Goal: Information Seeking & Learning: Learn about a topic

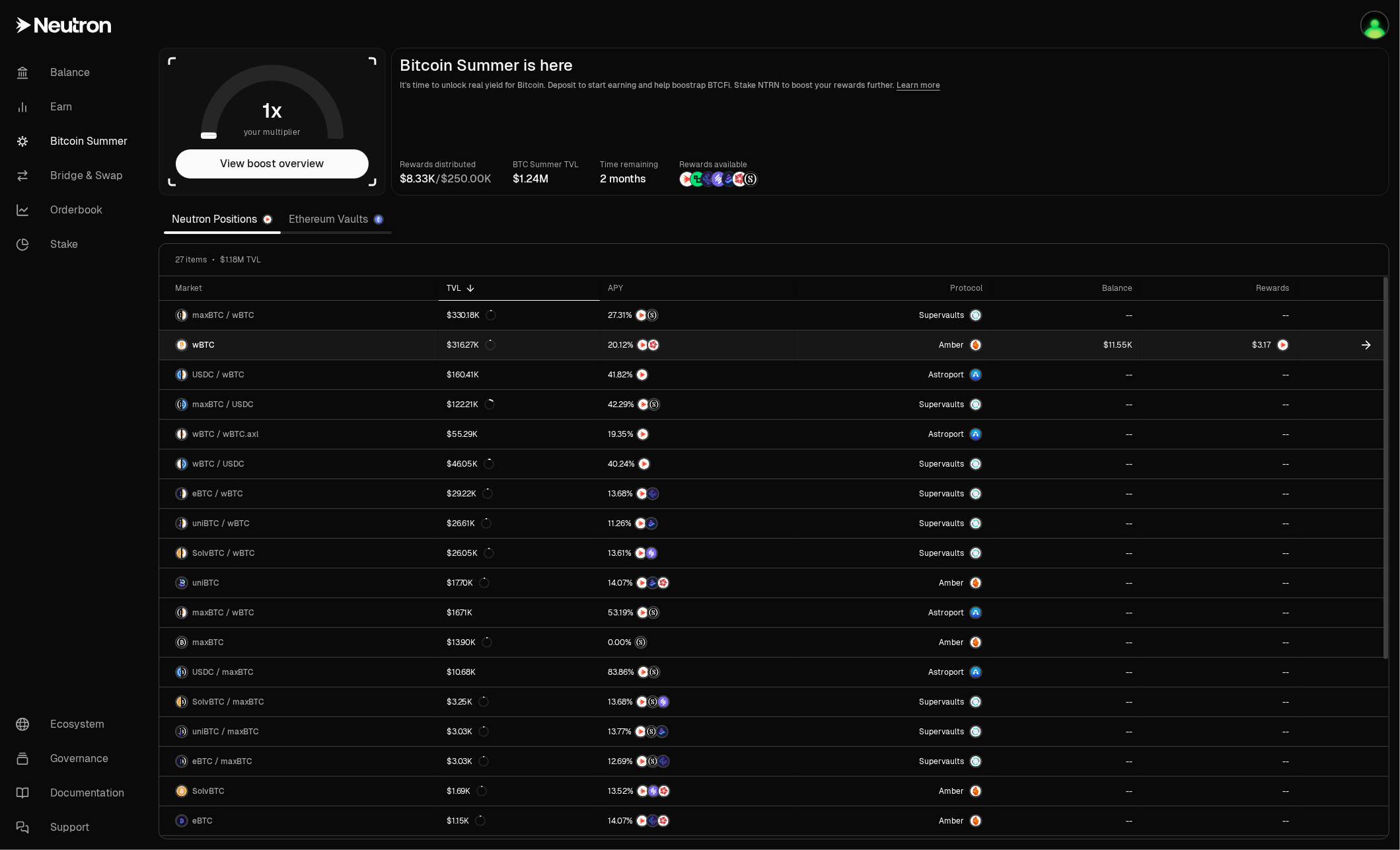
click at [1368, 343] on icon at bounding box center [1367, 345] width 13 height 13
click at [1263, 341] on span "." at bounding box center [1264, 344] width 1 height 8
